Goal: Task Accomplishment & Management: Use online tool/utility

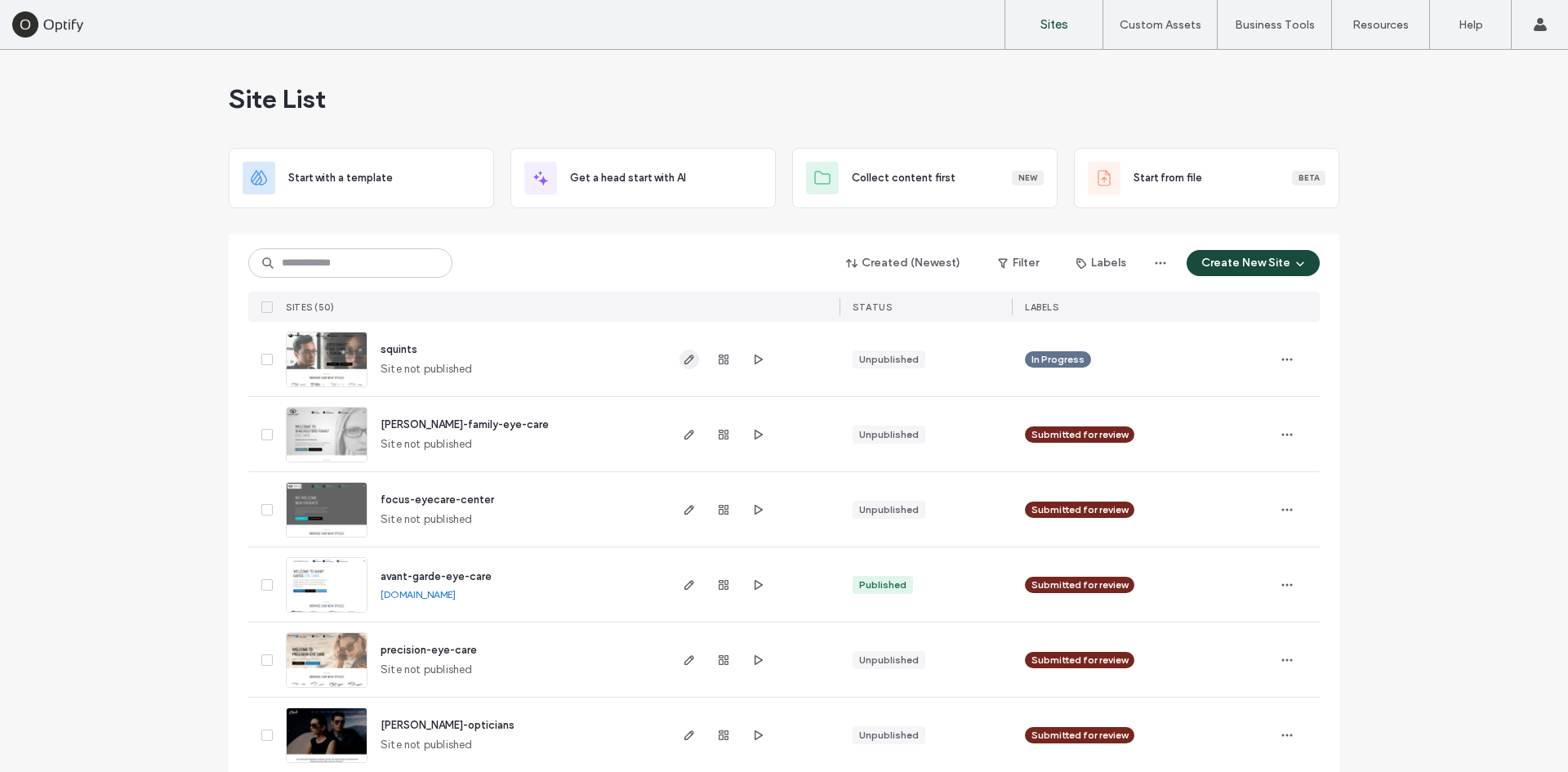
click at [688, 350] on span "button" at bounding box center [689, 360] width 20 height 20
